Goal: Task Accomplishment & Management: Complete application form

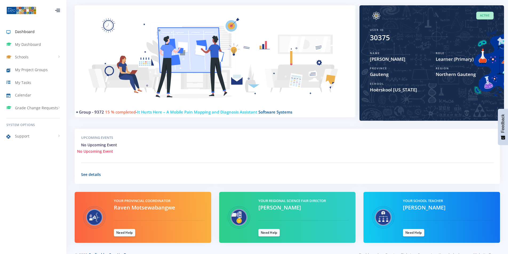
scroll to position [64, 0]
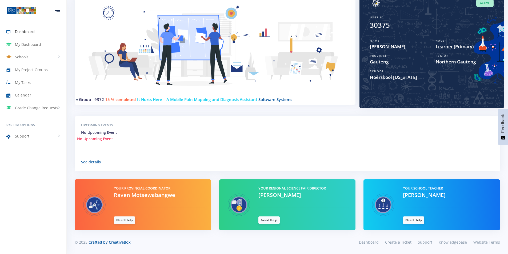
click at [206, 101] on span "It Hurts Here – A Mobile Pain Mapping and Diagnosis Assistant" at bounding box center [197, 99] width 120 height 5
click at [275, 98] on span "Software Systems" at bounding box center [275, 99] width 34 height 5
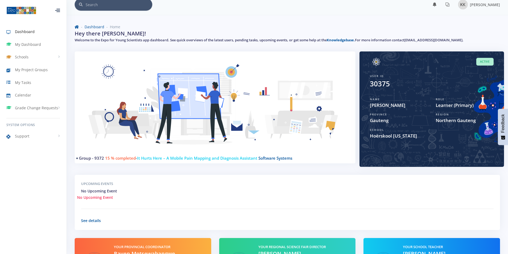
scroll to position [0, 0]
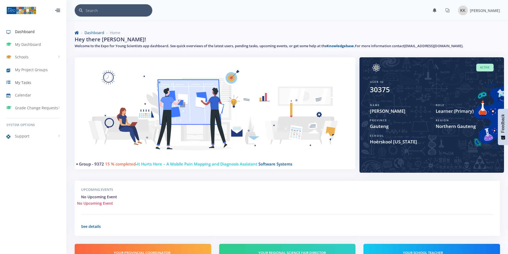
click at [18, 81] on span "My Tasks" at bounding box center [23, 83] width 16 height 6
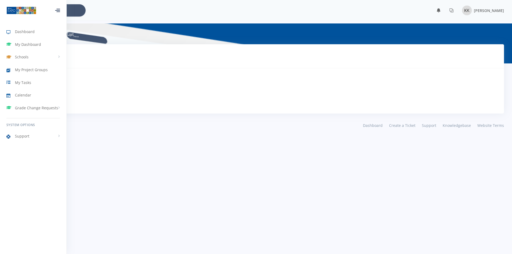
scroll to position [4, 4]
click at [21, 70] on span "My Project Groups" at bounding box center [31, 70] width 33 height 6
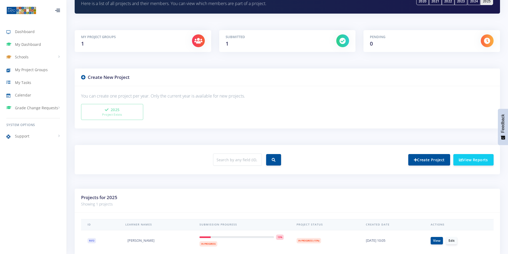
scroll to position [80, 0]
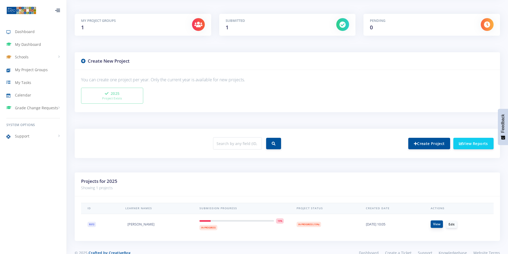
click at [437, 224] on link "View" at bounding box center [436, 223] width 12 height 7
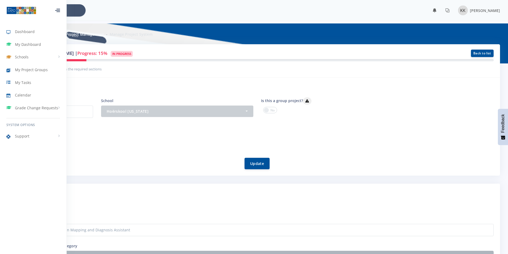
scroll to position [4, 4]
click at [112, 142] on div "[PERSON_NAME]" at bounding box center [77, 141] width 112 height 8
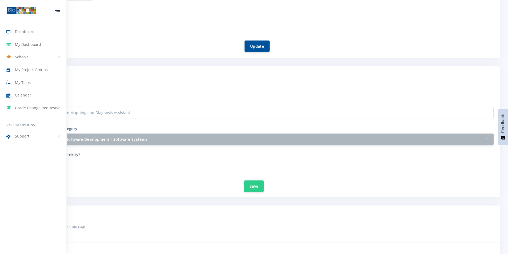
scroll to position [133, 0]
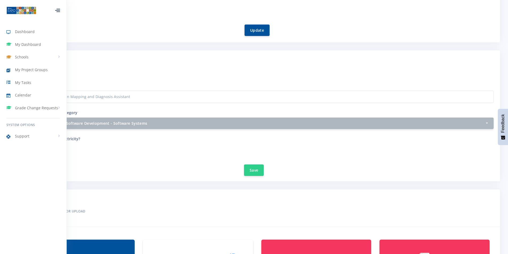
click at [58, 9] on div at bounding box center [57, 10] width 5 height 3
click at [58, 10] on icon at bounding box center [57, 10] width 5 height 1
click at [100, 11] on div "[PERSON_NAME]" at bounding box center [77, 7] width 112 height 8
drag, startPoint x: 131, startPoint y: 23, endPoint x: 194, endPoint y: 33, distance: 63.6
click at [194, 30] on div "Update" at bounding box center [257, 27] width 472 height 18
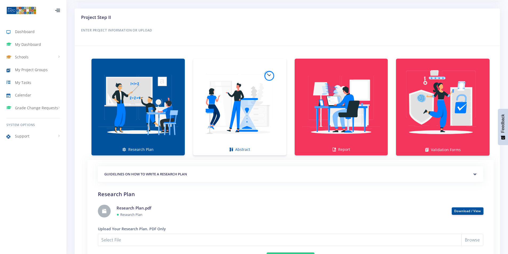
scroll to position [320, 0]
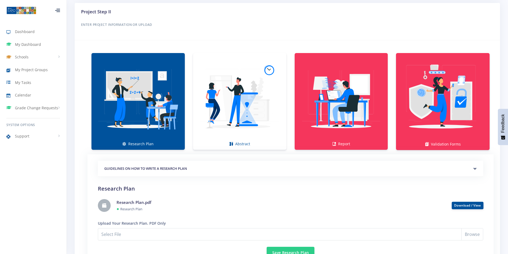
click at [144, 125] on img at bounding box center [138, 98] width 85 height 85
click at [463, 204] on link "Download / View" at bounding box center [467, 205] width 27 height 5
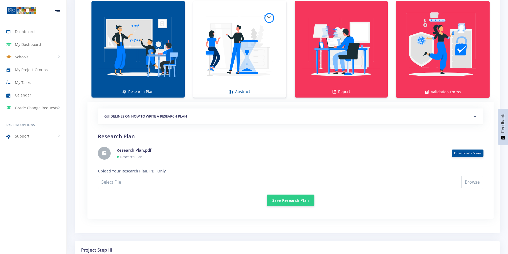
scroll to position [373, 0]
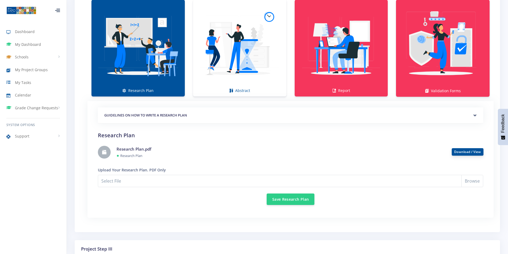
click at [479, 154] on button "Download / View" at bounding box center [467, 151] width 32 height 7
click at [122, 154] on small "Research Plan" at bounding box center [131, 155] width 22 height 5
click at [99, 154] on link at bounding box center [104, 152] width 13 height 13
click at [145, 117] on h5 "GUIDELINES ON HOW TO WRITE A RESEARCH PLAN" at bounding box center [290, 115] width 372 height 5
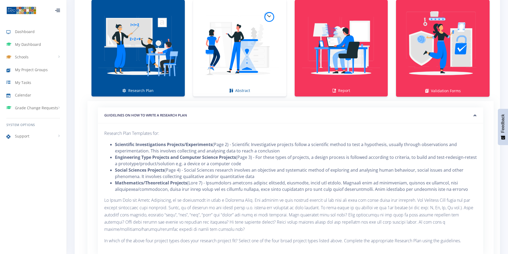
click at [145, 117] on h5 "GUIDELINES ON HOW TO WRITE A RESEARCH PLAN" at bounding box center [290, 115] width 372 height 5
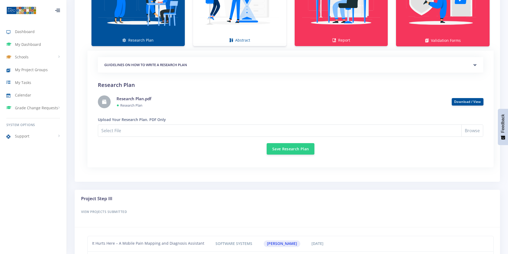
scroll to position [426, 0]
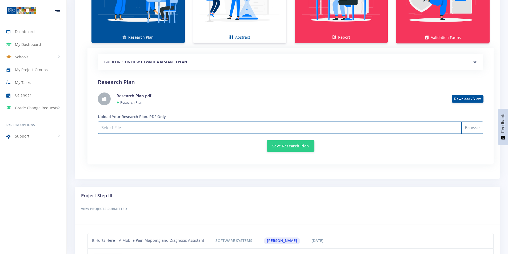
click at [475, 129] on input "Select File" at bounding box center [290, 127] width 385 height 12
type input "C:\fakepath\A P.4 - Research Plan.pdf"
click at [290, 146] on button "Save Research Plan" at bounding box center [290, 145] width 48 height 11
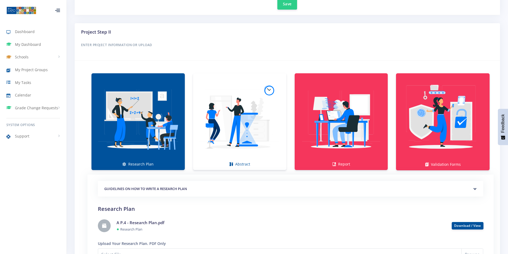
scroll to position [400, 0]
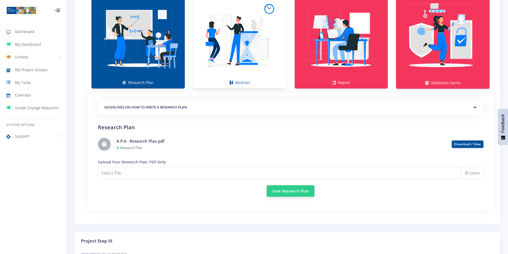
click at [296, 192] on button "Save Research Plan" at bounding box center [290, 190] width 48 height 11
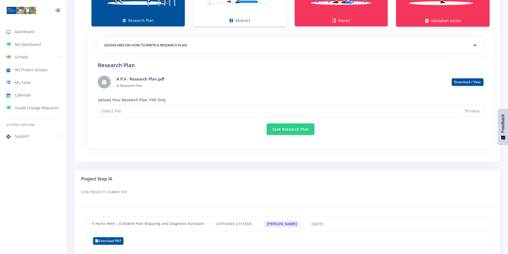
scroll to position [488, 0]
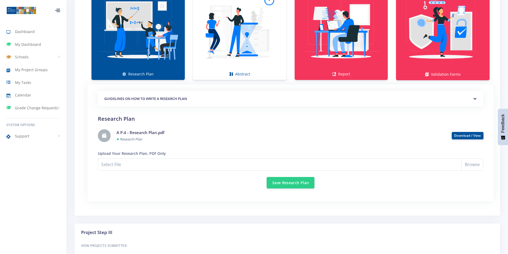
scroll to position [382, 0]
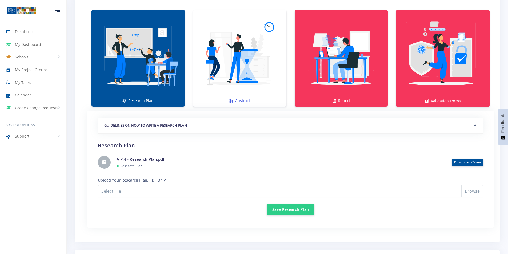
click at [232, 74] on img at bounding box center [239, 55] width 85 height 85
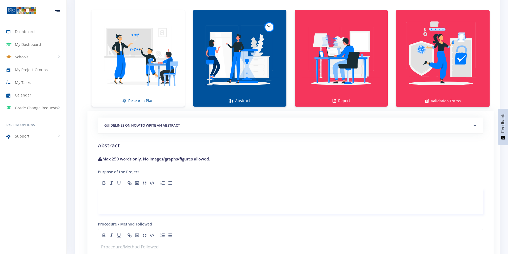
click at [132, 198] on p at bounding box center [290, 195] width 378 height 7
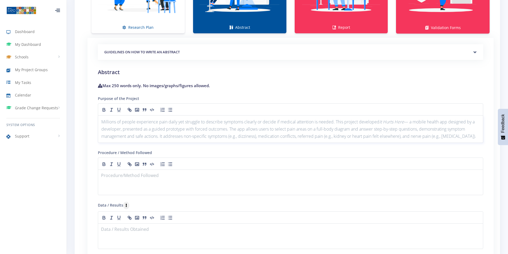
scroll to position [461, 0]
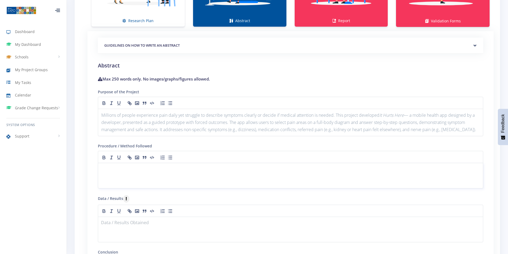
click at [139, 172] on p at bounding box center [290, 169] width 378 height 7
click at [148, 170] on p at bounding box center [290, 169] width 378 height 7
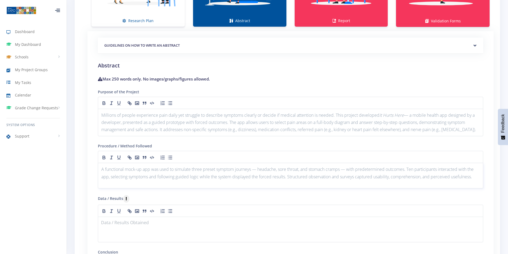
click at [143, 173] on p "A functional mock-up app was used to simulate three preset symptom journeys — h…" at bounding box center [290, 173] width 378 height 14
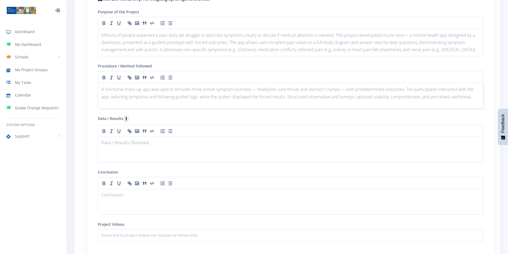
scroll to position [515, 0]
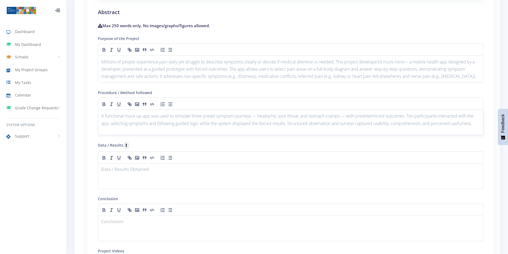
click at [143, 125] on p "A functional mock-up app was used to simulate three preset symptom journeys — h…" at bounding box center [290, 119] width 378 height 14
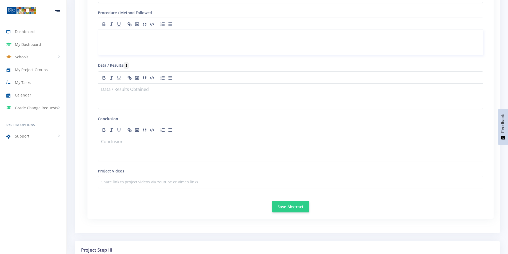
scroll to position [621, 0]
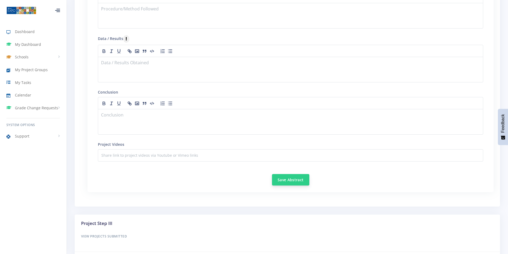
click at [281, 182] on button "Save Abstract" at bounding box center [290, 179] width 37 height 11
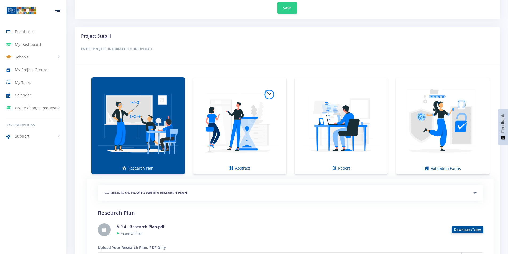
scroll to position [346, 0]
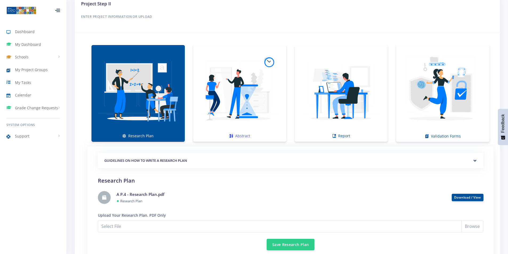
click at [233, 105] on img at bounding box center [239, 90] width 85 height 85
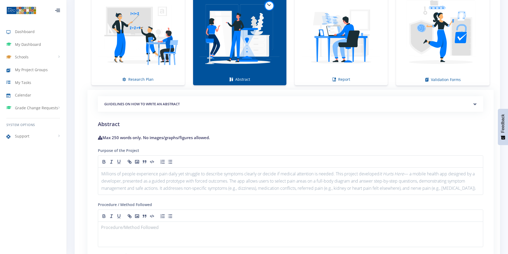
scroll to position [400, 0]
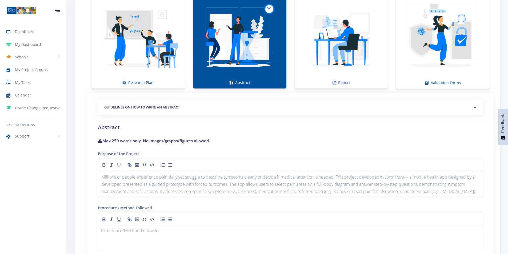
click at [320, 64] on img at bounding box center [341, 37] width 85 height 85
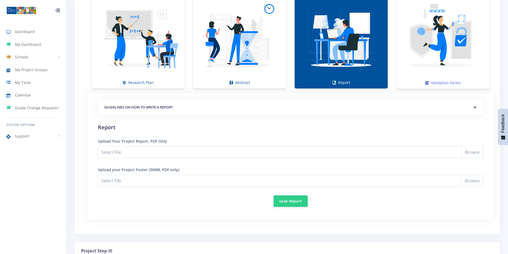
click at [442, 62] on img at bounding box center [442, 37] width 85 height 85
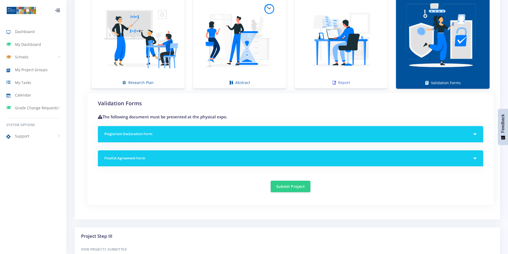
click at [360, 67] on img at bounding box center [341, 37] width 85 height 85
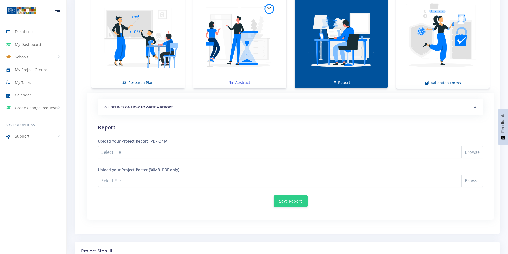
click at [253, 70] on img at bounding box center [239, 37] width 85 height 85
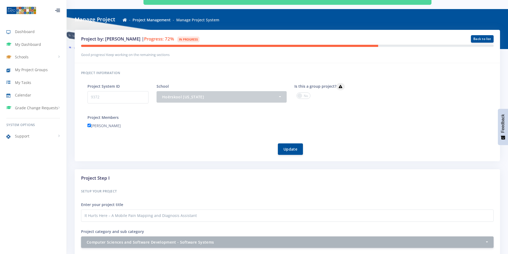
scroll to position [26, 0]
